Goal: Task Accomplishment & Management: Manage account settings

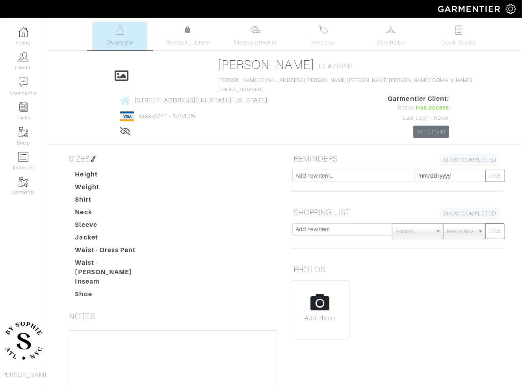
click at [218, 63] on link "[PERSON_NAME]" at bounding box center [266, 65] width 97 height 14
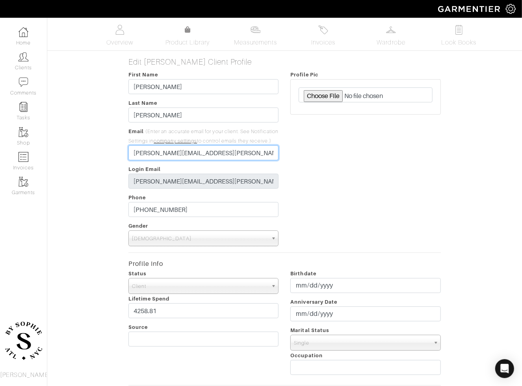
drag, startPoint x: 187, startPoint y: 162, endPoint x: 162, endPoint y: 161, distance: 25.2
click at [162, 160] on input "eric.miller.rosenfeld@gil.co" at bounding box center [204, 153] width 151 height 15
type input "[PERSON_NAME][EMAIL_ADDRESS][PERSON_NAME][PERSON_NAME][DOMAIN_NAME]"
click at [92, 185] on div "Edit Eric Rosenfeld Client Profile First Name Eric Last Name Rosenfeld Email (E…" at bounding box center [284, 328] width 487 height 543
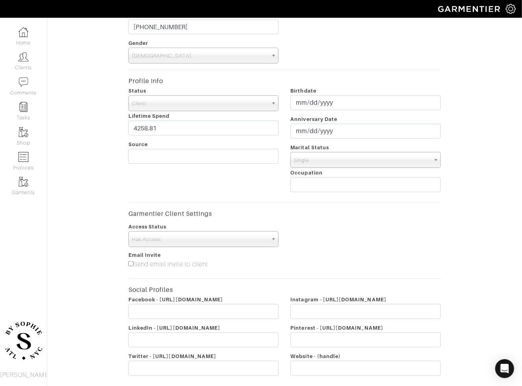
scroll to position [260, 0]
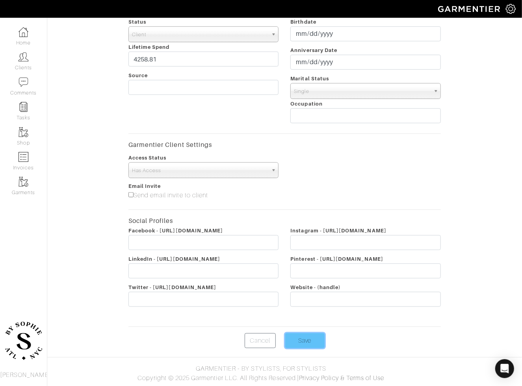
click at [304, 342] on input "Save" at bounding box center [304, 341] width 39 height 15
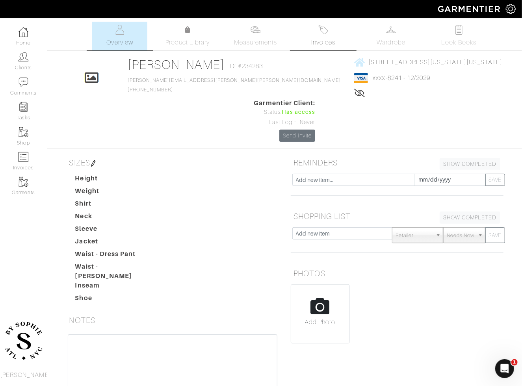
click at [334, 26] on link "Invoices" at bounding box center [323, 36] width 55 height 29
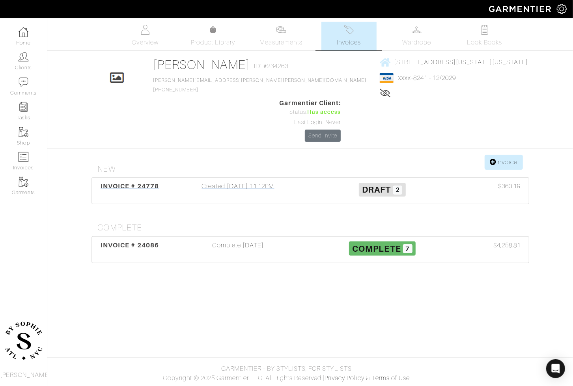
click at [239, 182] on div "Created 10/03/25 11:12PM" at bounding box center [238, 191] width 144 height 18
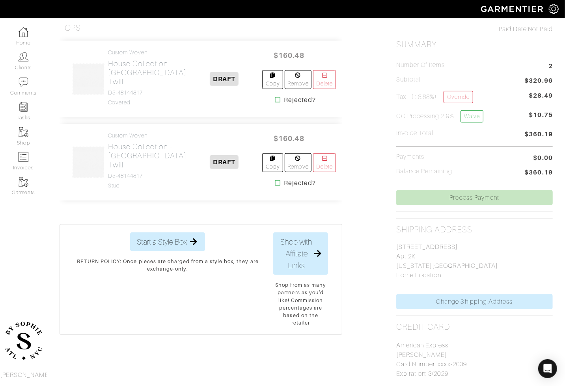
scroll to position [187, 0]
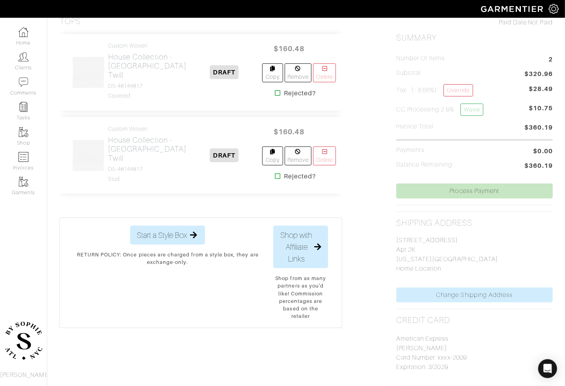
click at [370, 148] on div "Item SEND PROPOSAL Tops Custom Woven House Collection - White University Twill …" at bounding box center [306, 208] width 505 height 432
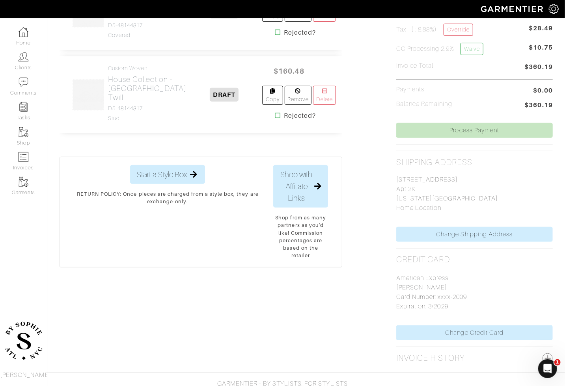
scroll to position [259, 0]
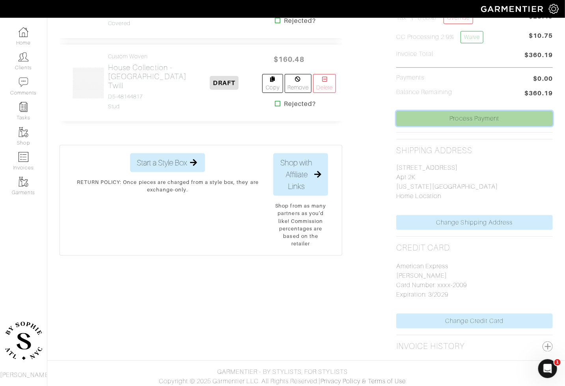
click at [453, 119] on link "Process Payment" at bounding box center [474, 118] width 157 height 15
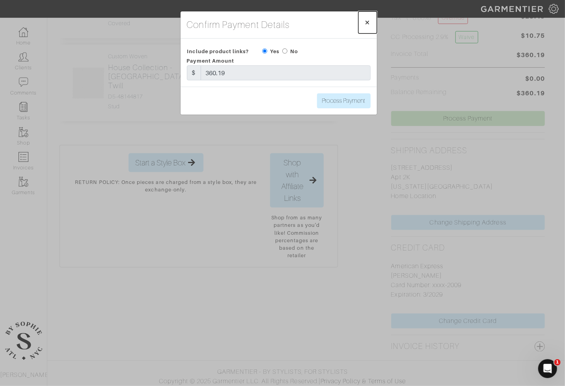
click at [368, 21] on span "×" at bounding box center [368, 22] width 6 height 11
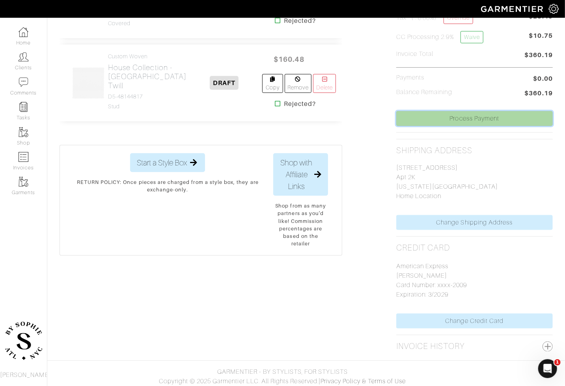
click at [496, 116] on link "Process Payment" at bounding box center [474, 118] width 157 height 15
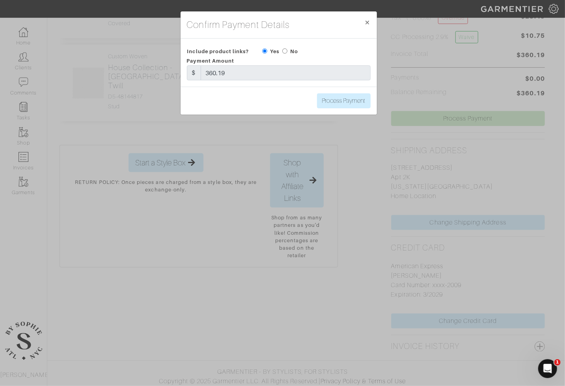
click at [287, 53] on input "radio" at bounding box center [284, 51] width 5 height 5
radio input "true"
click at [327, 101] on input "Process Payment" at bounding box center [344, 100] width 54 height 15
type input "Process Payment"
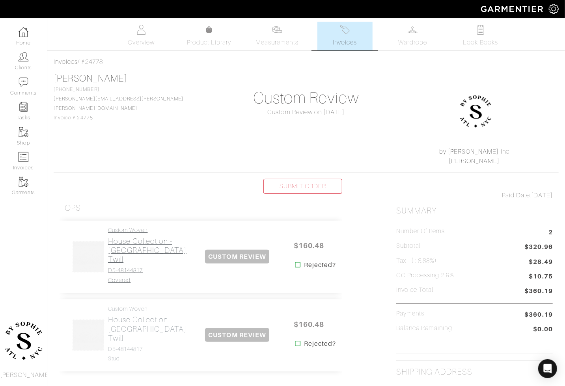
click at [147, 244] on h2 "House Collection - [GEOGRAPHIC_DATA] Twill" at bounding box center [150, 250] width 85 height 27
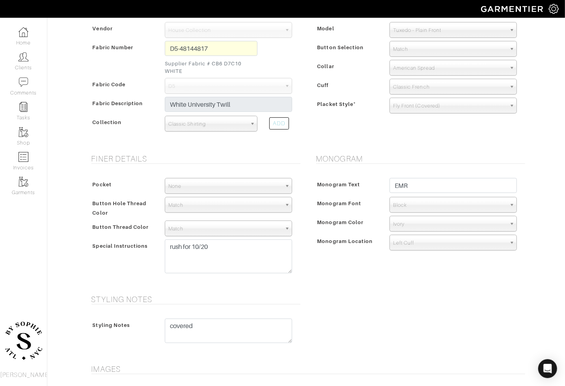
scroll to position [196, 0]
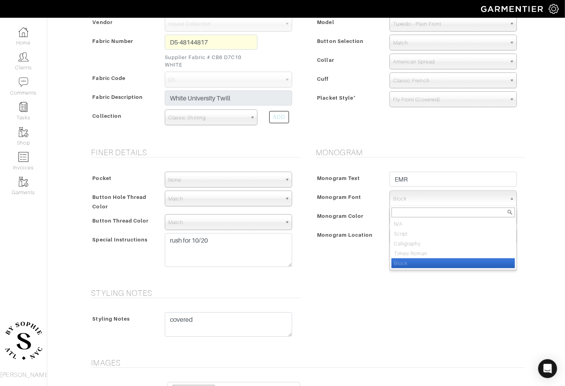
click at [407, 198] on span "Block" at bounding box center [449, 199] width 113 height 16
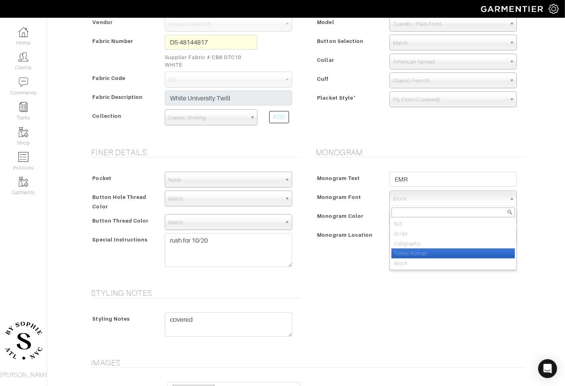
click at [405, 252] on li "Times Roman" at bounding box center [453, 254] width 123 height 10
select select "Times Roman"
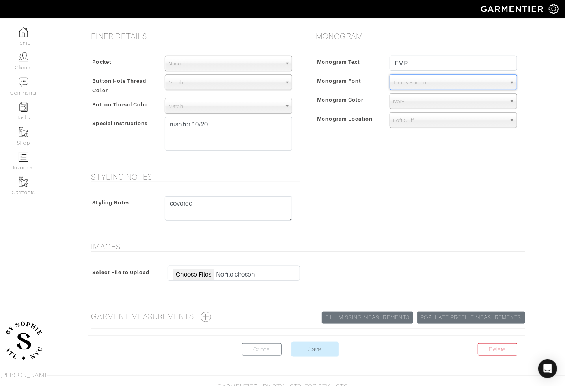
scroll to position [328, 0]
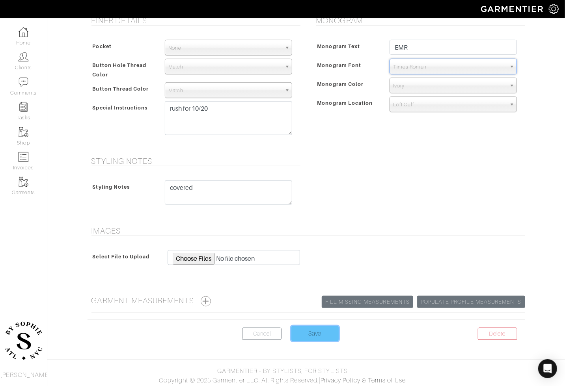
click at [317, 330] on input "Save" at bounding box center [314, 334] width 47 height 15
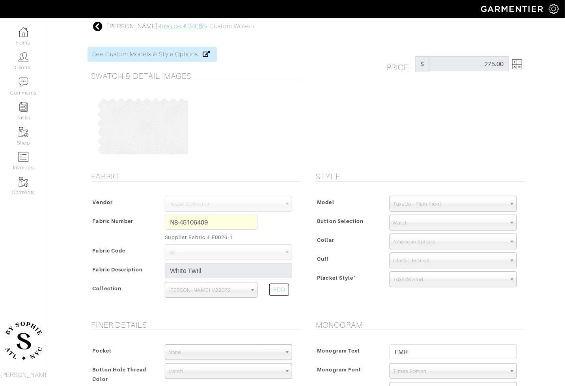
click at [173, 27] on link "Invoice # 24086" at bounding box center [183, 26] width 46 height 7
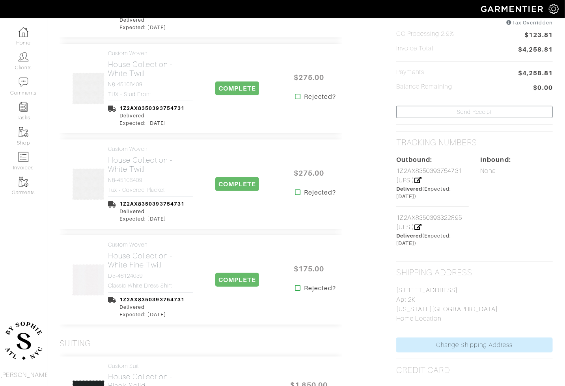
scroll to position [251, 0]
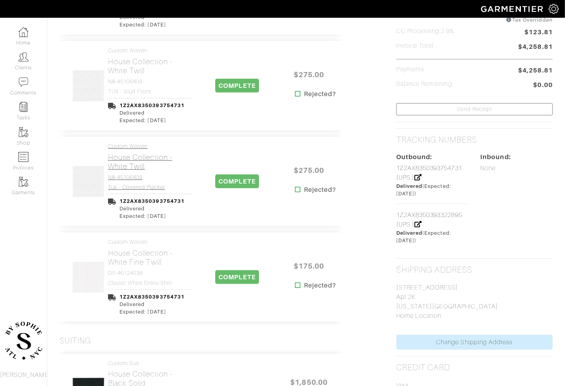
click at [153, 183] on link "Custom Woven House Collection - White Twill N8-45106409 tux - covered placket" at bounding box center [150, 166] width 85 height 47
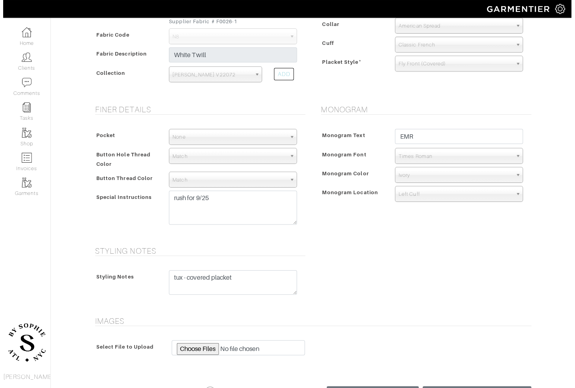
scroll to position [219, 0]
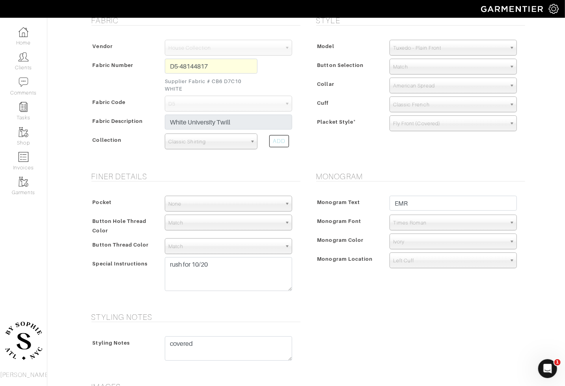
scroll to position [174, 0]
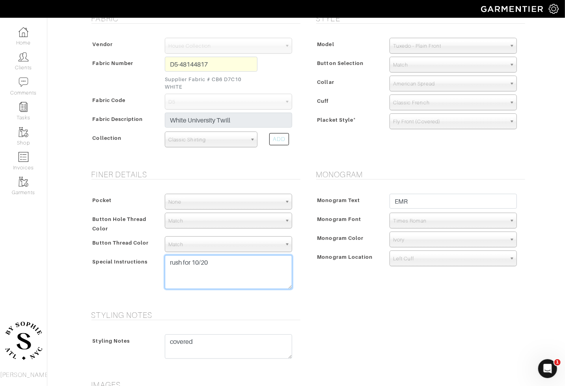
click at [216, 265] on textarea "rush for 10/20" at bounding box center [228, 273] width 127 height 34
click at [243, 265] on textarea "rush for 10/20" at bounding box center [228, 273] width 127 height 34
type textarea "rush for 10/18, 10/20 latest"
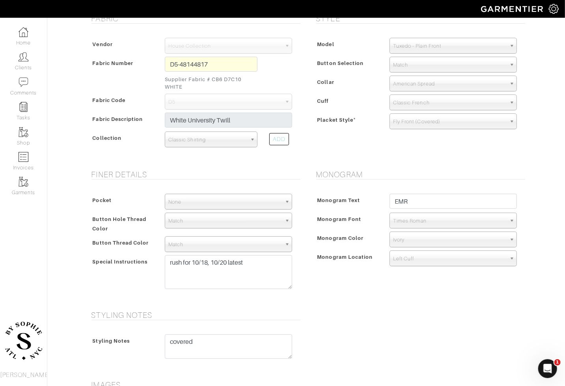
click at [370, 283] on div "Monogram Monogram Text EMR Monogram Font N/A Script Calligraphy Times Roman Blo…" at bounding box center [418, 235] width 225 height 131
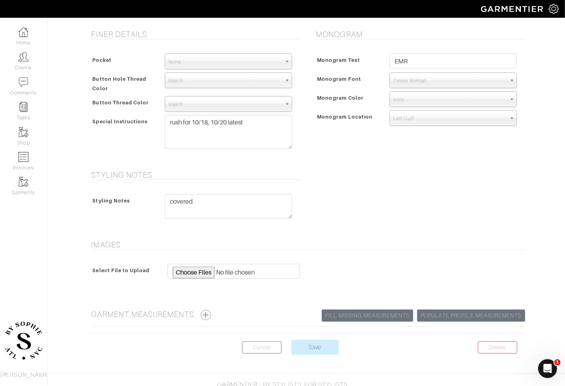
scroll to position [328, 0]
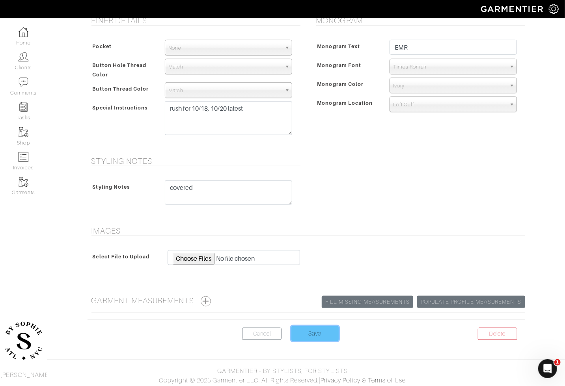
click at [317, 334] on input "Save" at bounding box center [314, 334] width 47 height 15
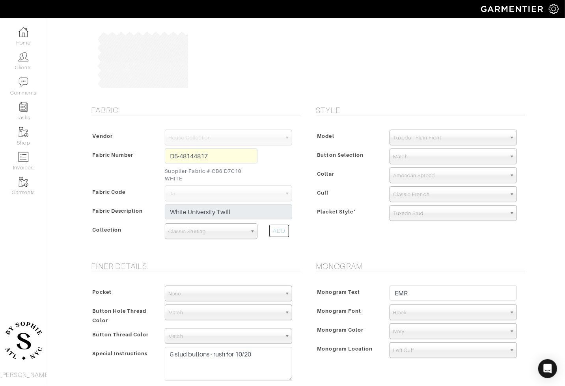
scroll to position [126, 0]
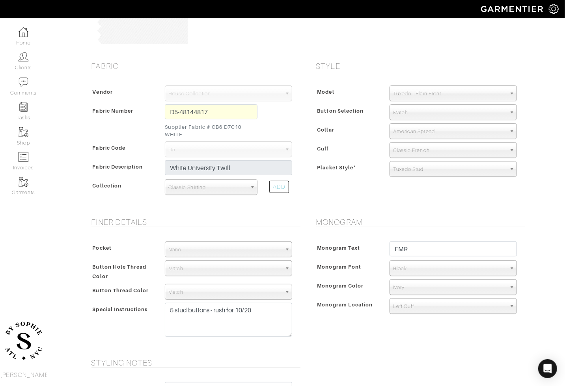
click at [425, 267] on span "Block" at bounding box center [449, 269] width 113 height 16
type input "[PERSON_NAME]"
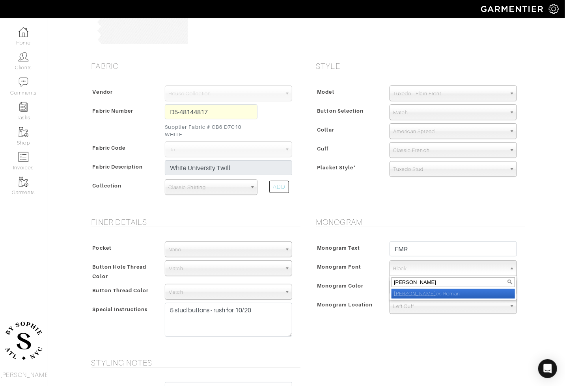
select select "Times Roman"
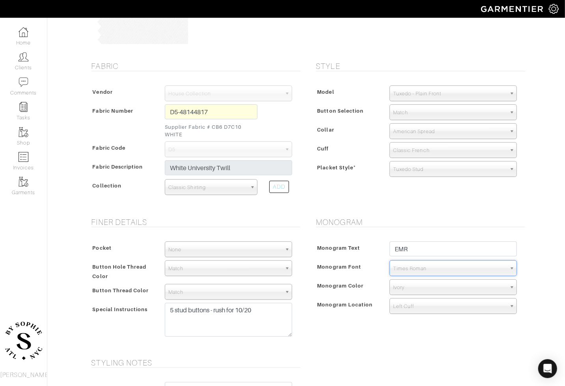
scroll to position [134, 0]
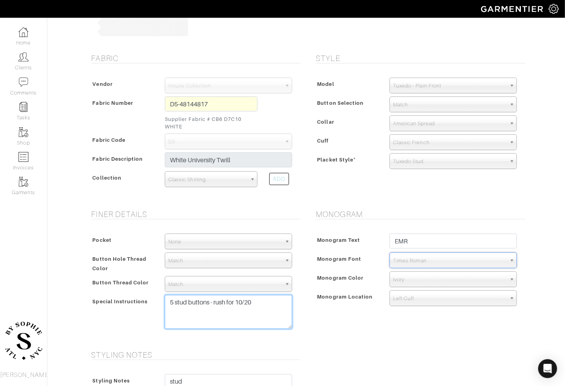
click at [262, 305] on textarea "5 stud buttons - rush for 10/20" at bounding box center [228, 312] width 127 height 34
click at [218, 303] on textarea "5 stud buttons - rush for 10/20" at bounding box center [228, 312] width 127 height 34
paste textarea "18, 10/20 latestrush for 10/"
drag, startPoint x: 287, startPoint y: 312, endPoint x: 246, endPoint y: 312, distance: 40.2
click at [246, 312] on textarea "5 stud buttons - rush for 10/20" at bounding box center [228, 312] width 127 height 34
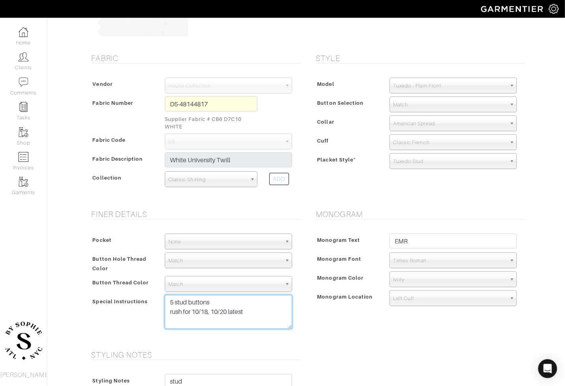
type textarea "5 stud buttons rush for 10/18, 10/20 latest"
click at [322, 328] on div "Monogram Monogram Text EMR Monogram Font N/A Script Calligraphy Times Roman Blo…" at bounding box center [418, 275] width 225 height 131
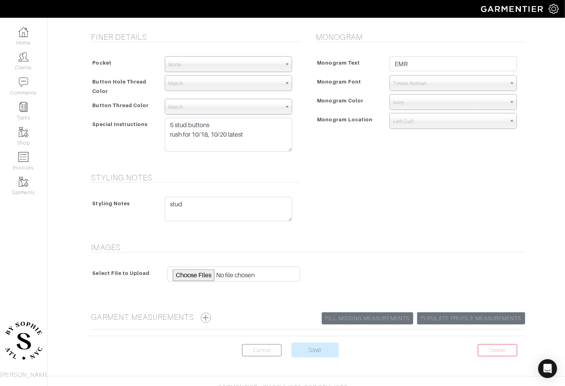
scroll to position [328, 0]
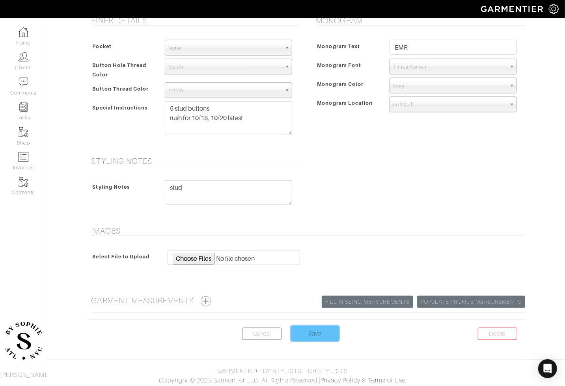
click at [325, 334] on input "Save" at bounding box center [314, 334] width 47 height 15
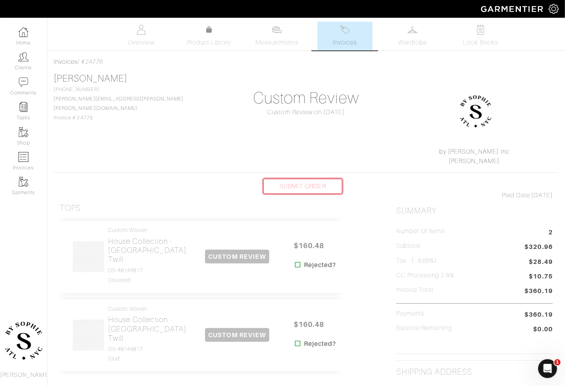
click at [320, 184] on link "SUBMIT ORDER" at bounding box center [302, 186] width 79 height 15
